Goal: Information Seeking & Learning: Learn about a topic

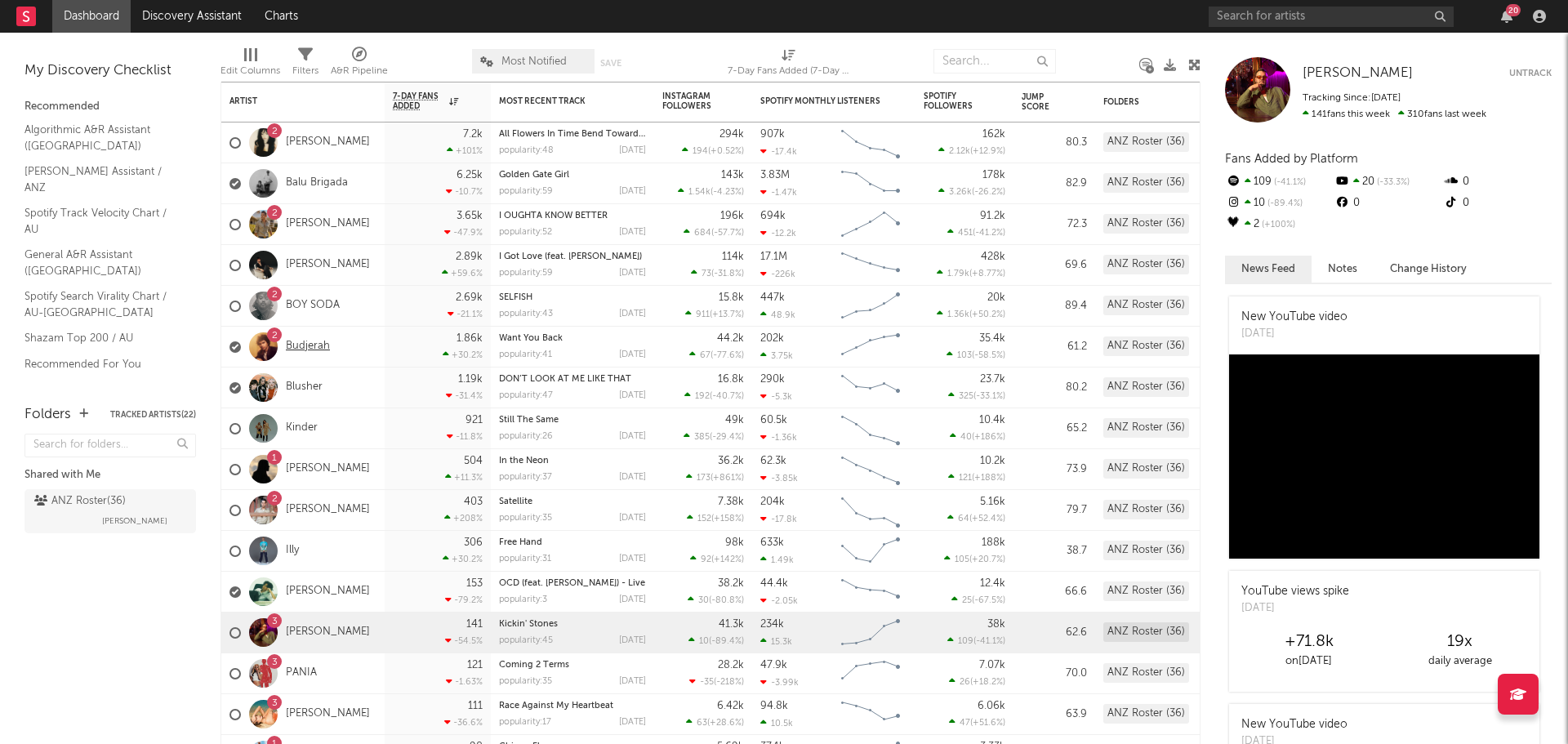
click at [312, 350] on link "Budjerah" at bounding box center [307, 347] width 44 height 14
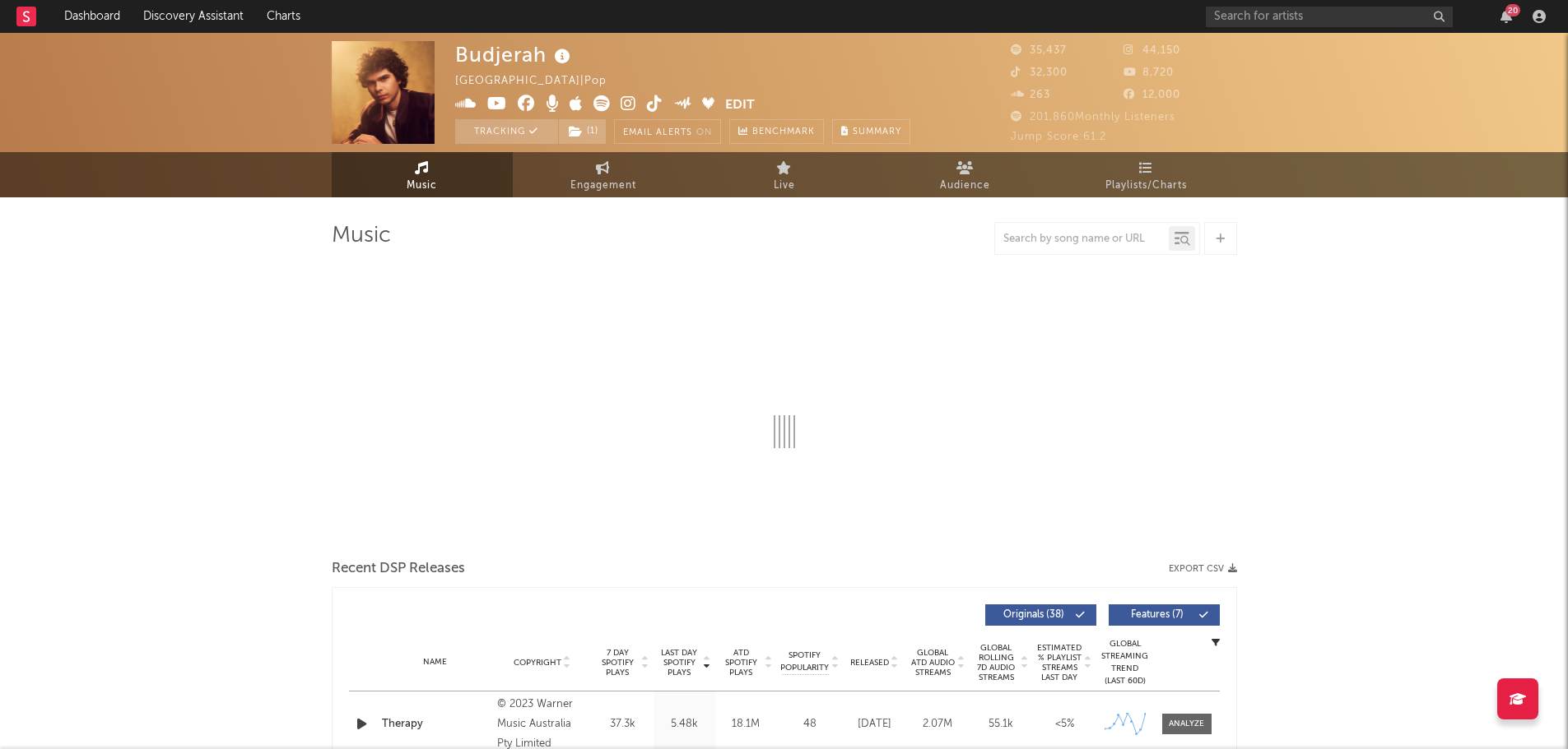
select select "6m"
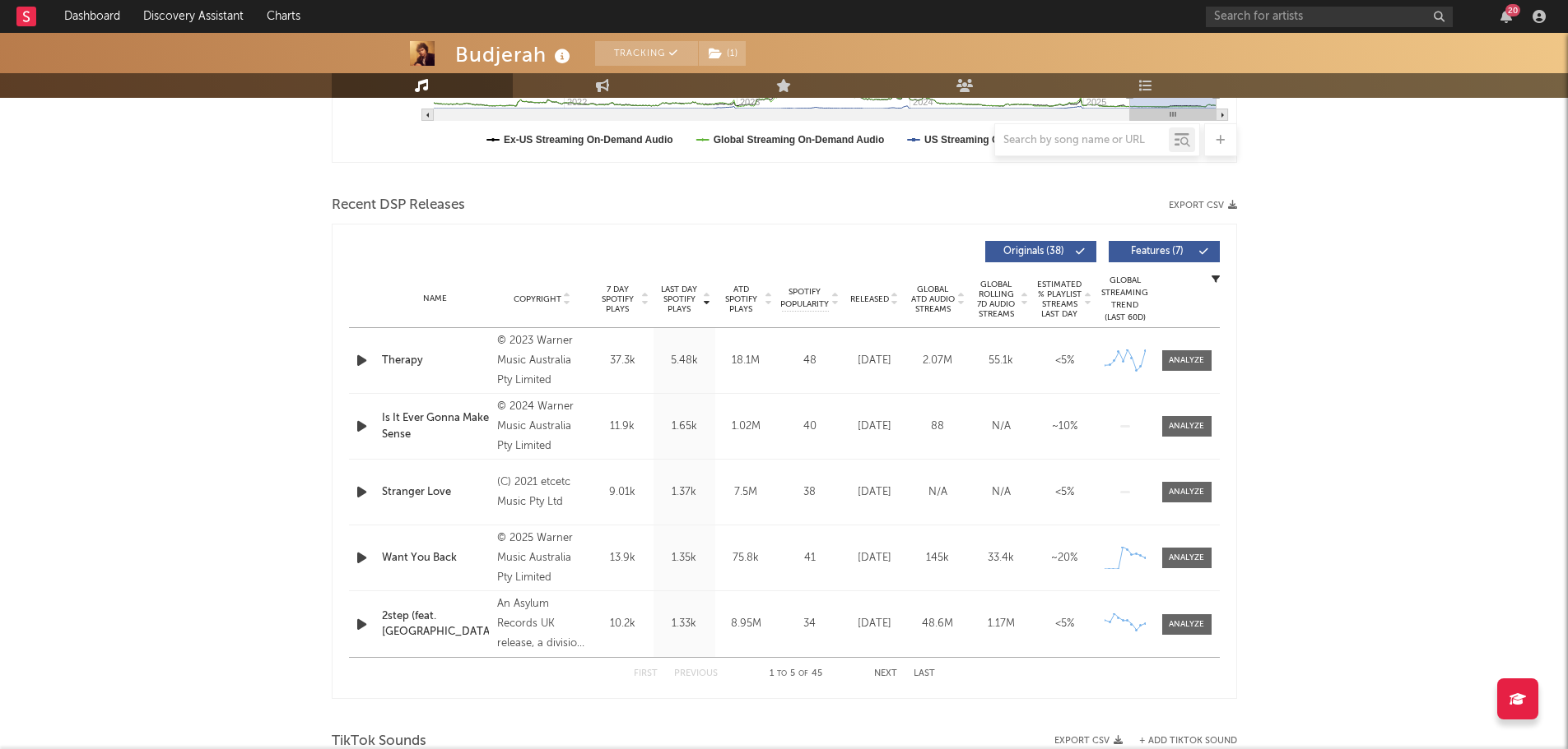
scroll to position [575, 0]
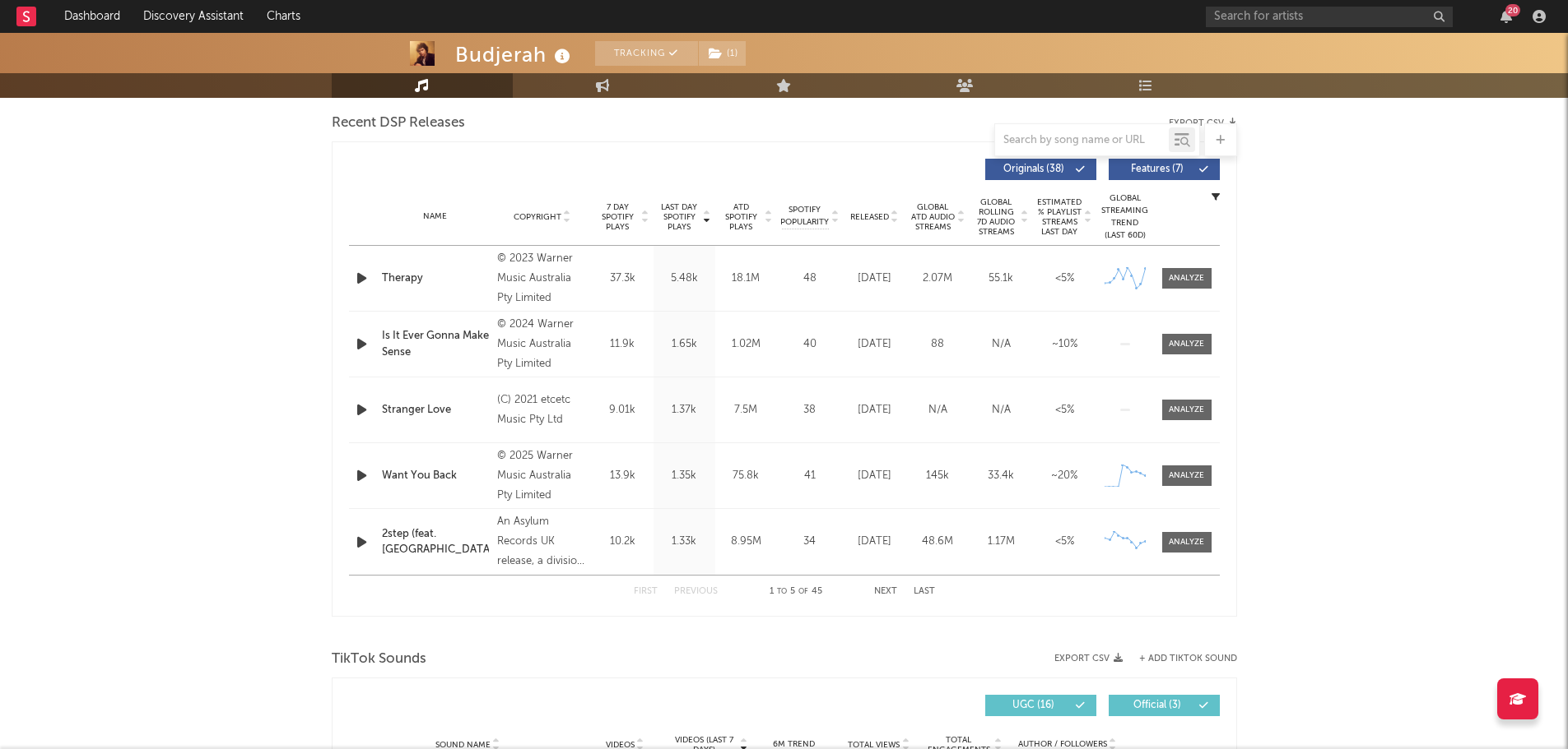
click at [1406, 460] on div "Budjerah Tracking ( 1 ) [GEOGRAPHIC_DATA] | Pop Edit Tracking ( 1 ) Email Alert…" at bounding box center [784, 700] width 1568 height 2485
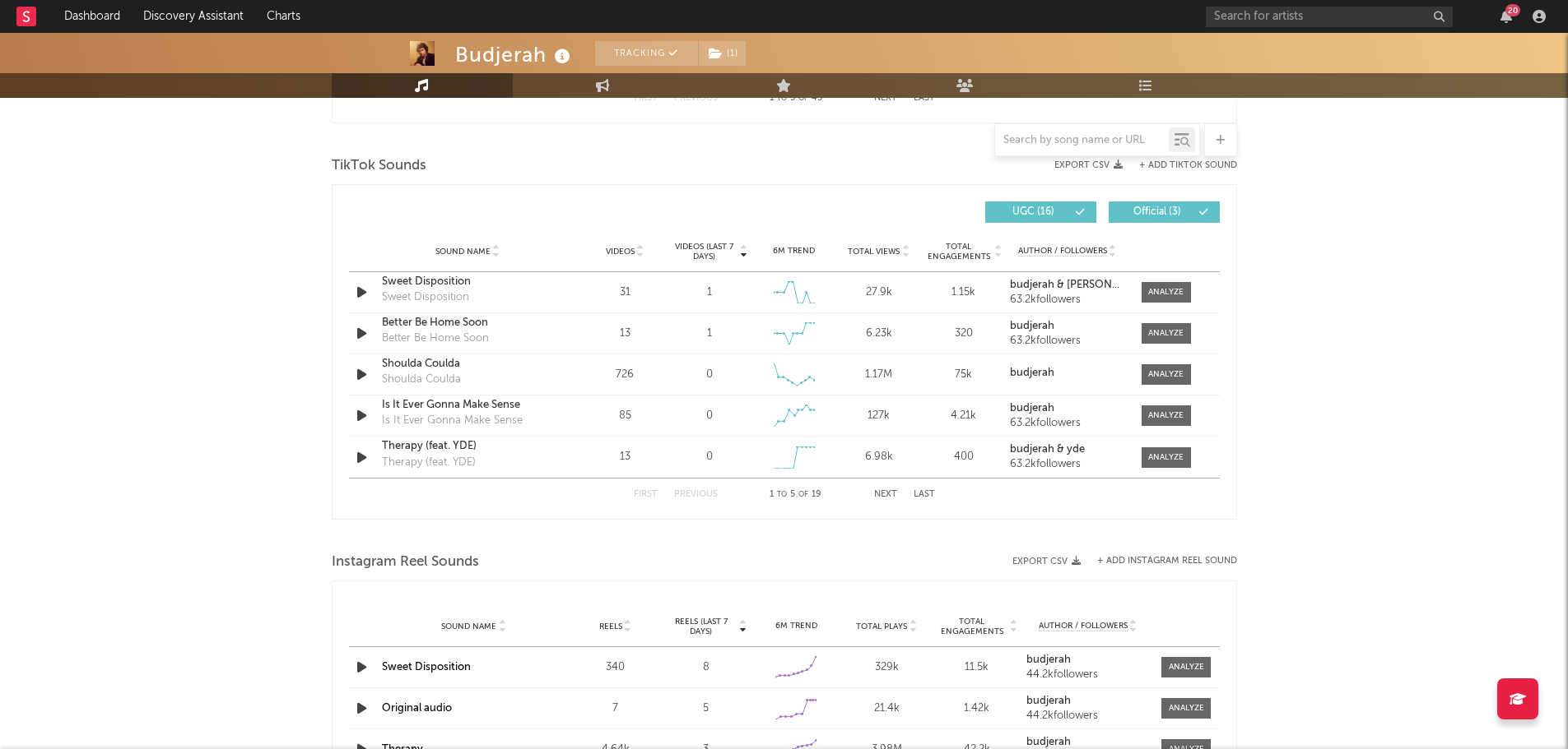
click at [17, 17] on rect at bounding box center [26, 16] width 20 height 20
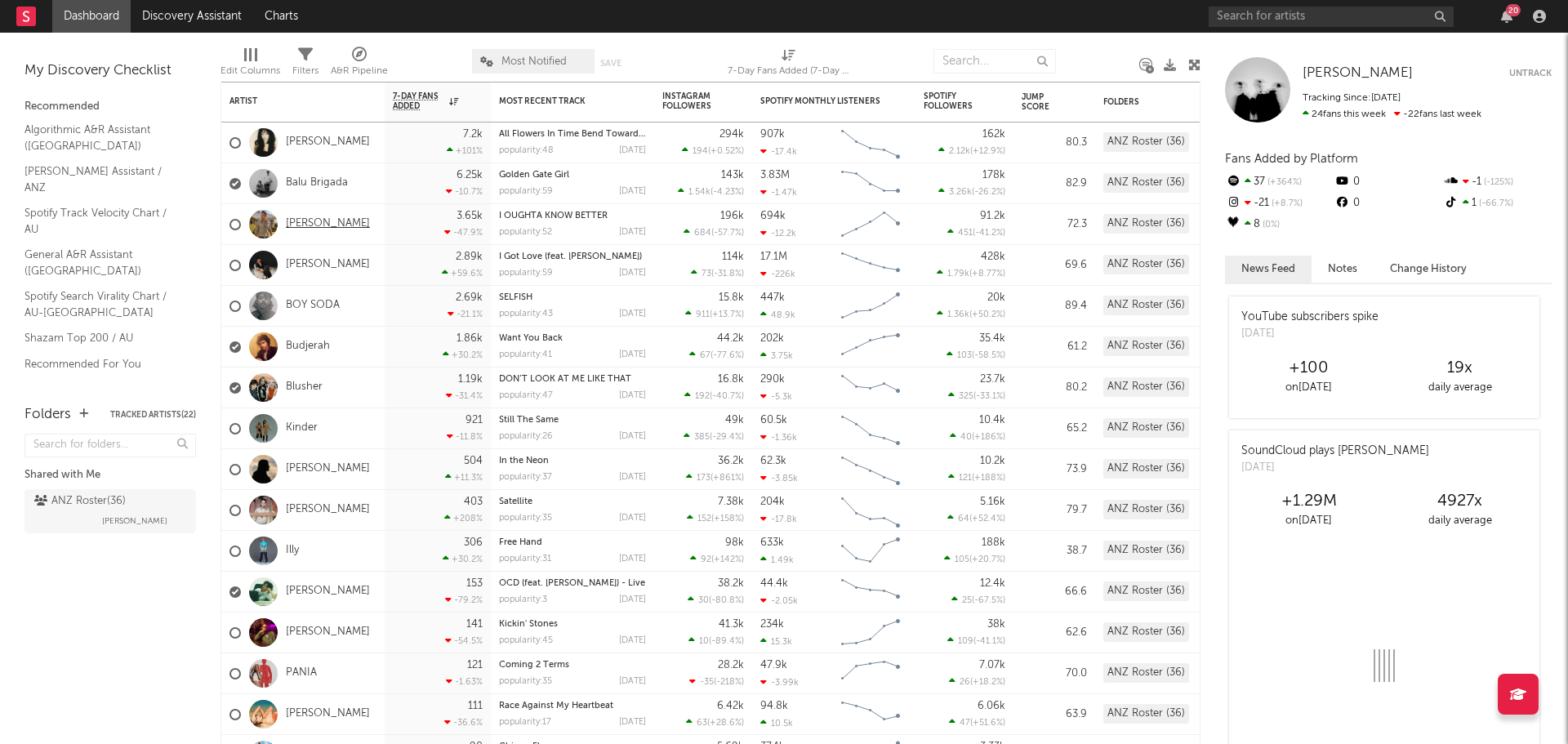
click at [338, 223] on link "[PERSON_NAME]" at bounding box center [328, 224] width 84 height 14
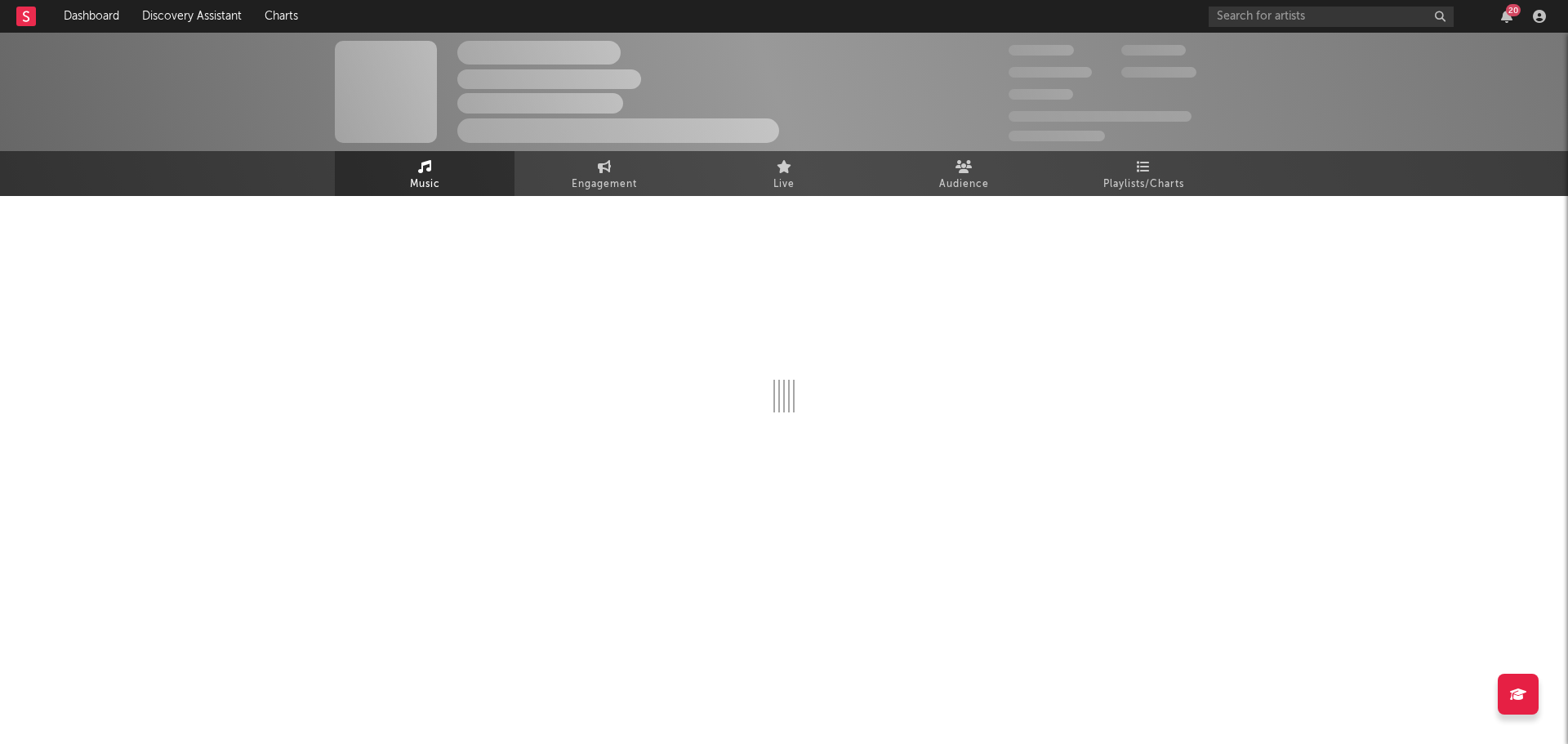
select select "6m"
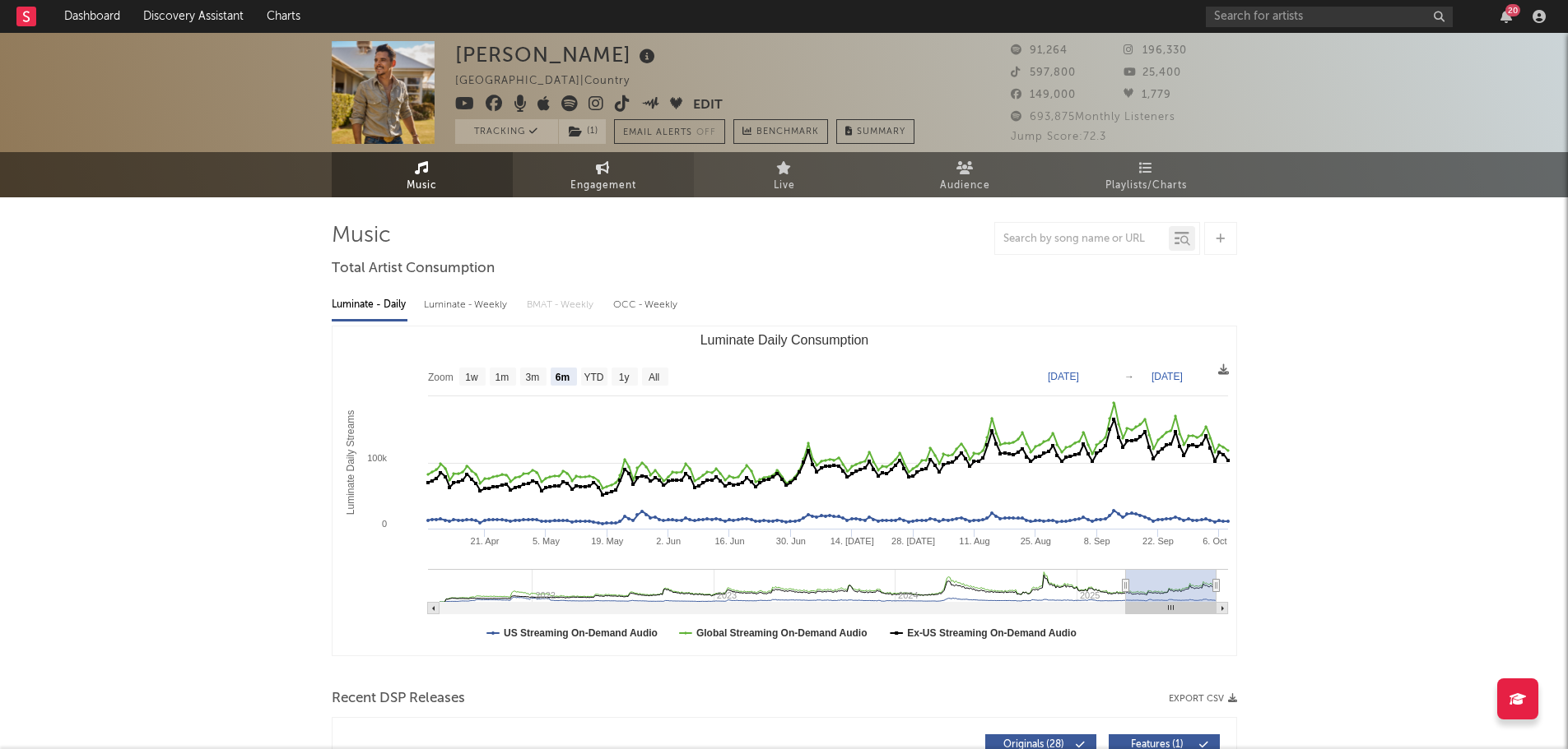
select select "6m"
click at [589, 189] on span "Engagement" at bounding box center [603, 186] width 66 height 20
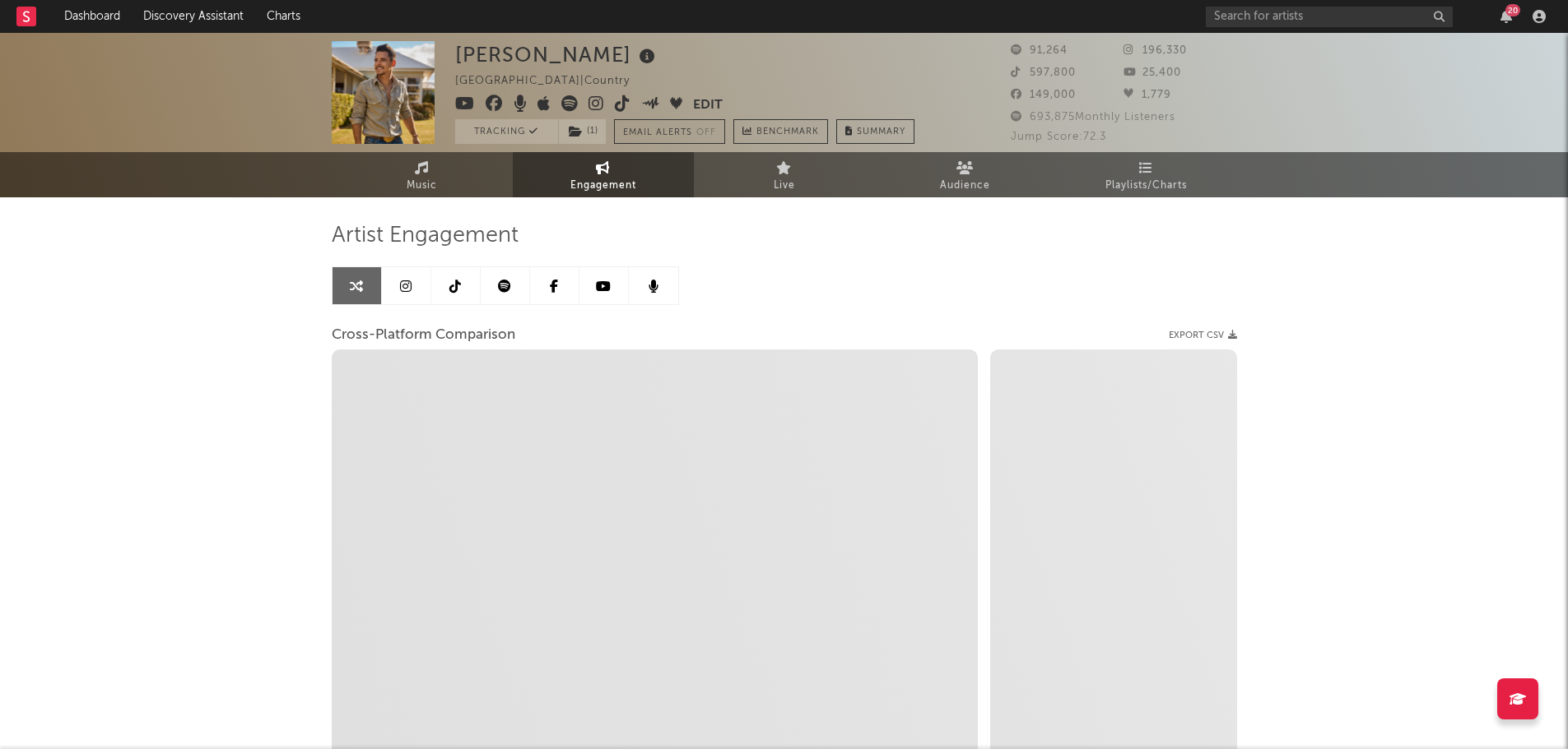
select select "1w"
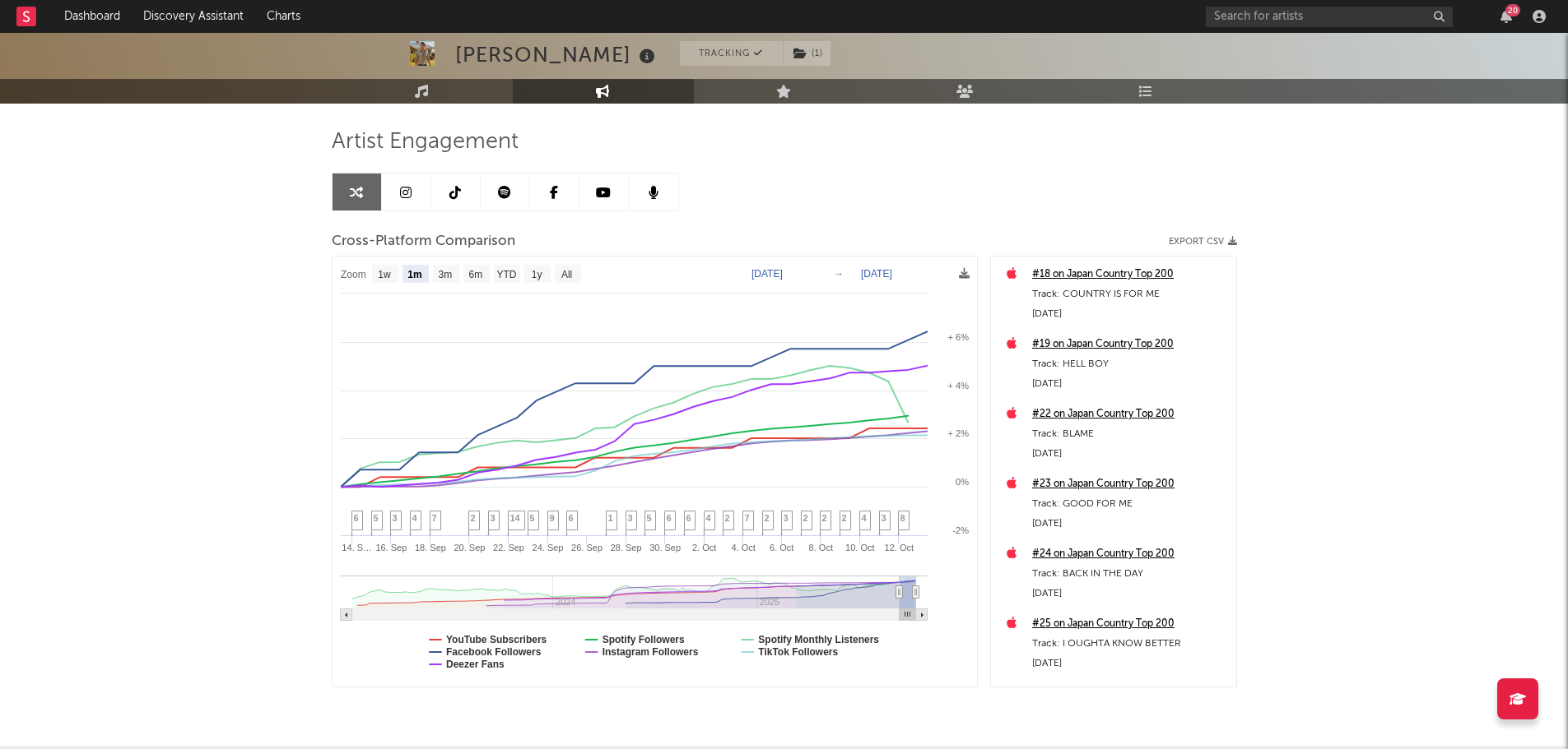
scroll to position [65, 0]
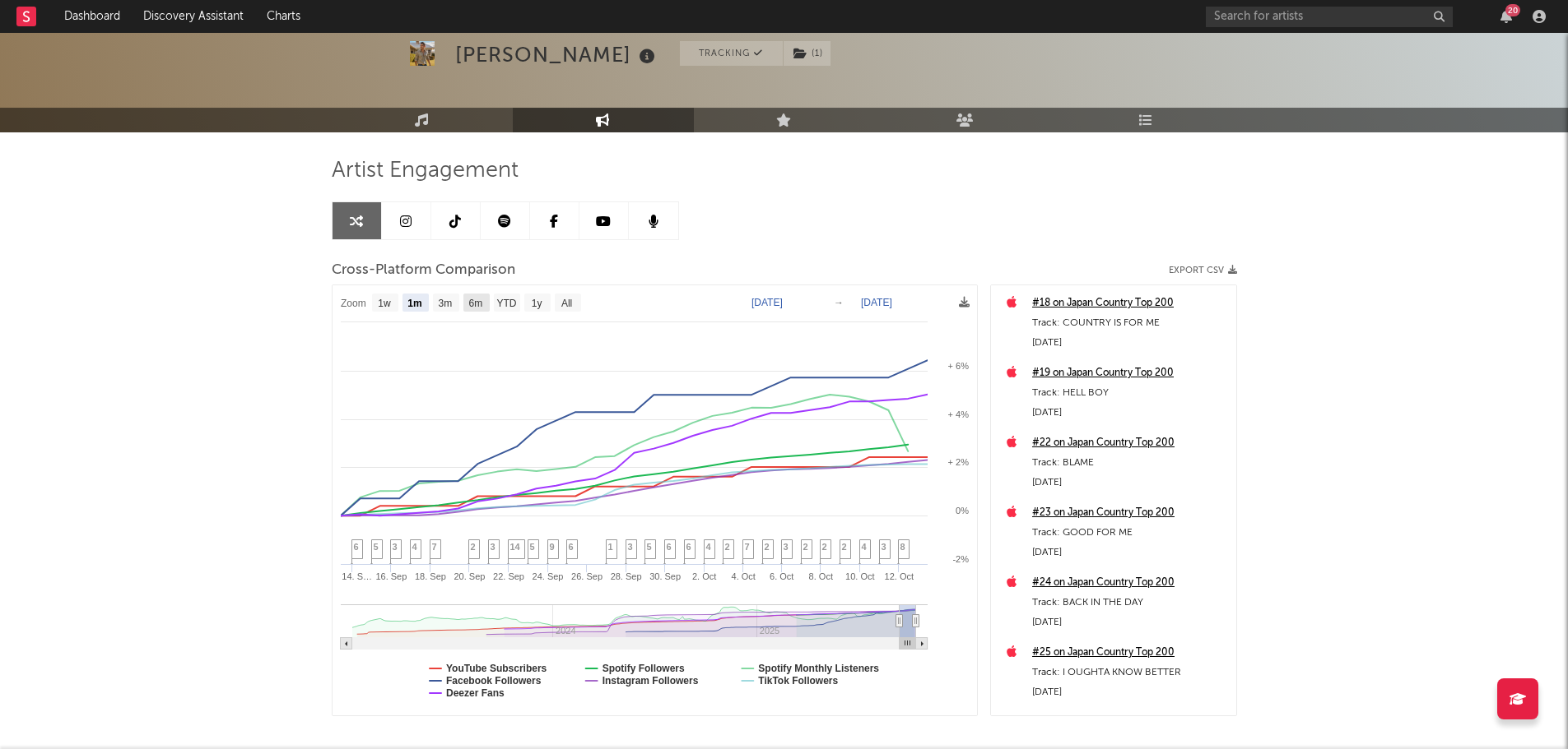
click at [476, 299] on text "6m" at bounding box center [476, 303] width 14 height 12
select select "6m"
type input "[DATE]"
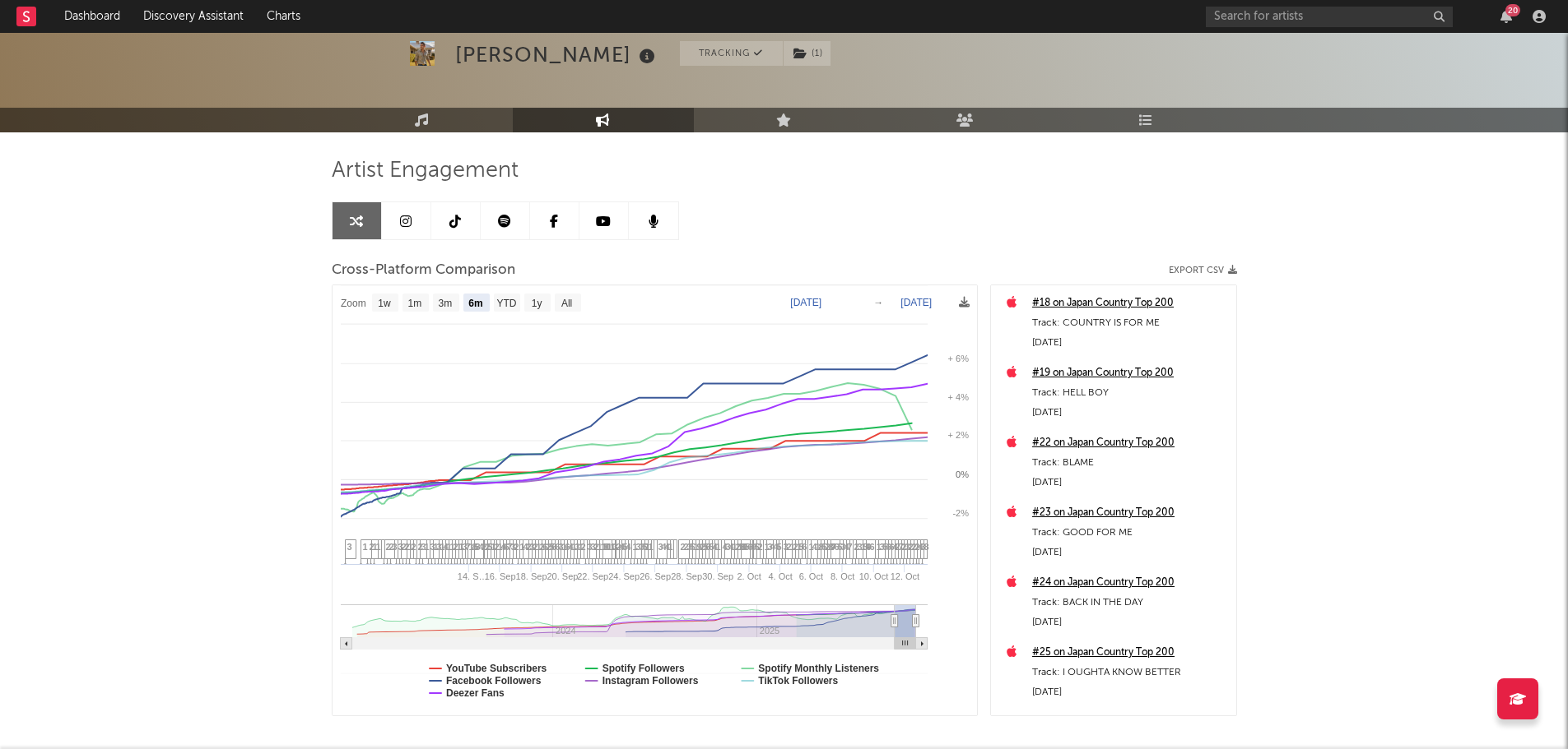
select select "6m"
